Goal: Information Seeking & Learning: Learn about a topic

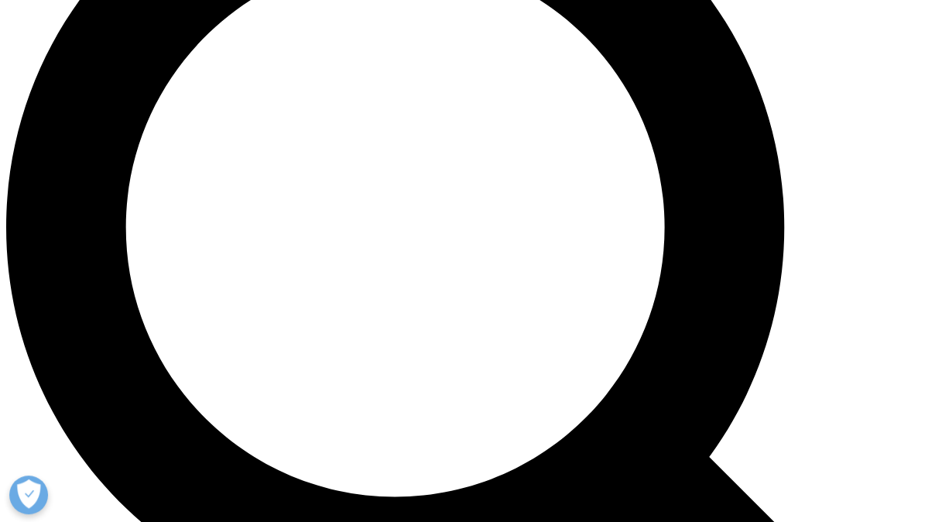
scroll to position [1119, 0]
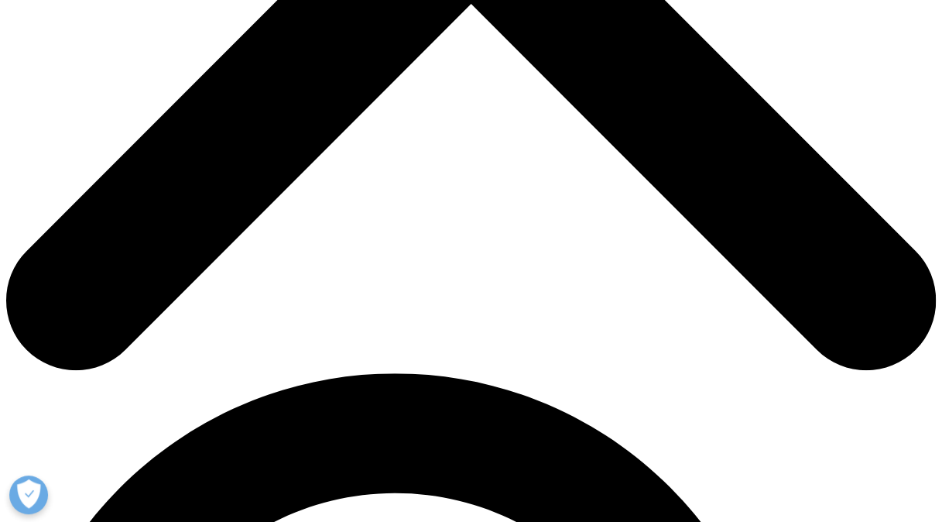
scroll to position [583, 0]
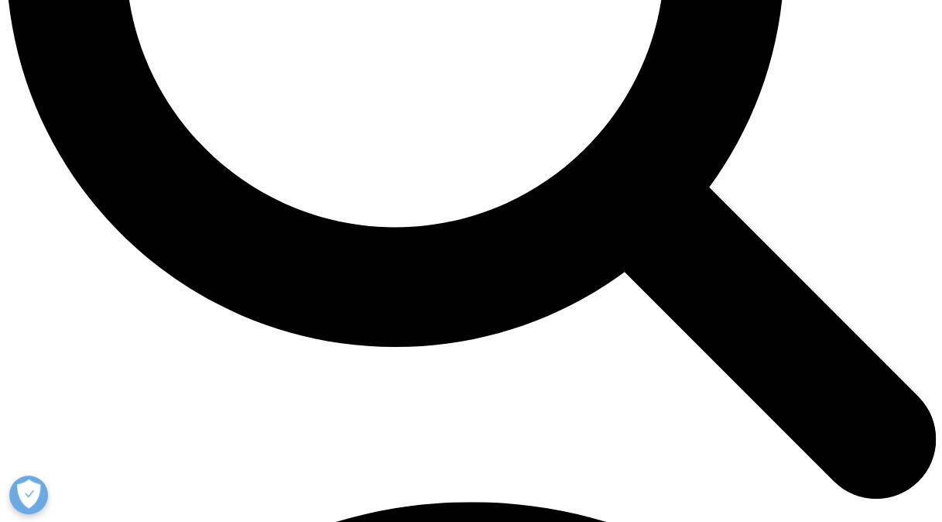
scroll to position [1380, 0]
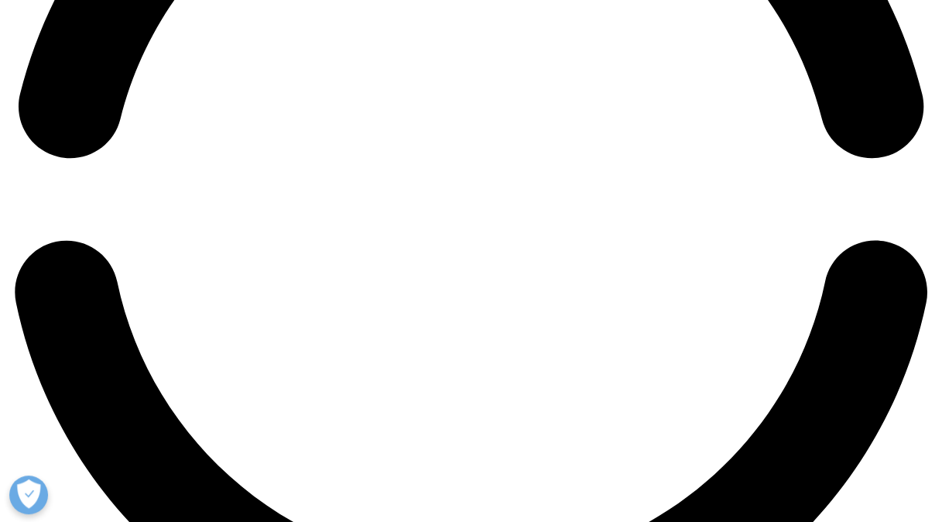
scroll to position [2145, 0]
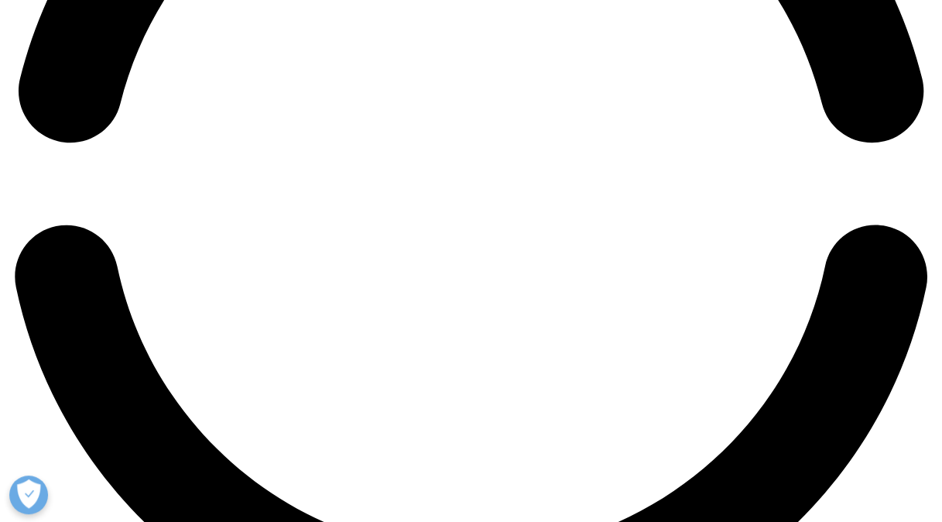
scroll to position [2162, 0]
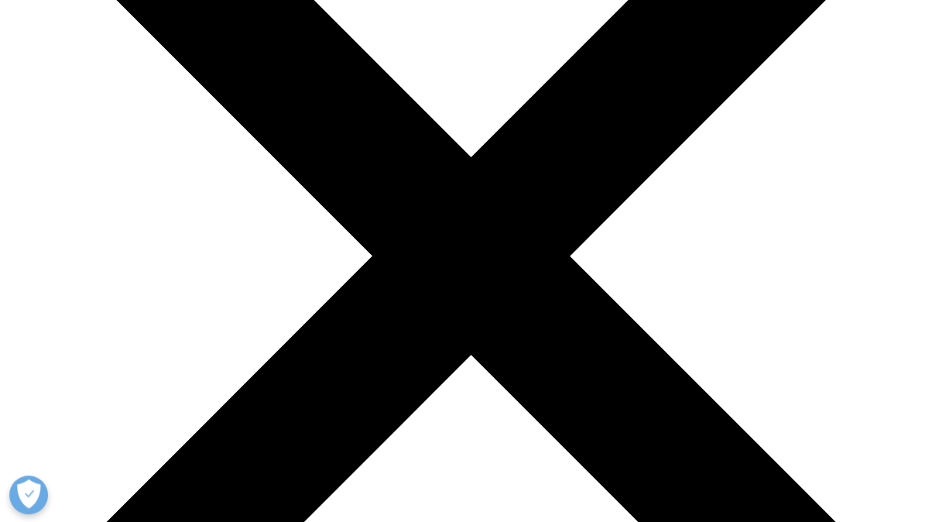
scroll to position [0, 0]
